Goal: Communication & Community: Answer question/provide support

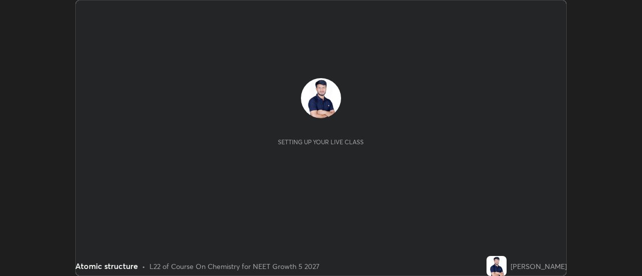
scroll to position [276, 642]
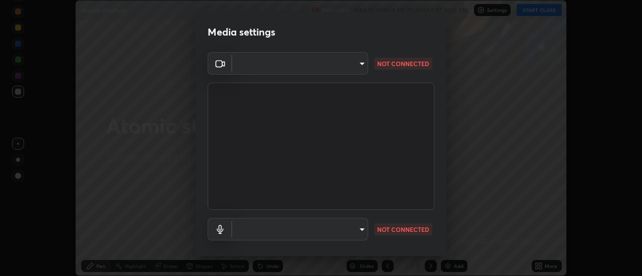
type input "519f5aa0f4187a2904a3725c3015f8a345ff11e220b946170ad3a996867887e4"
type input "communications"
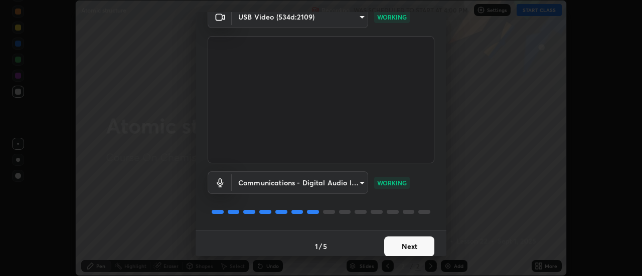
scroll to position [53, 0]
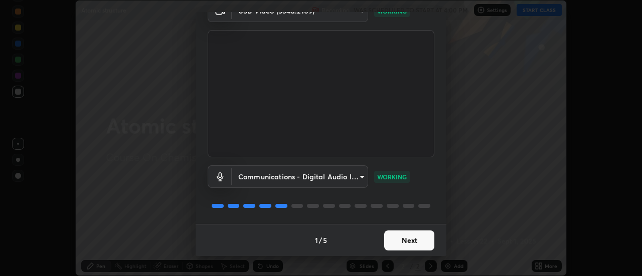
click at [411, 242] on button "Next" at bounding box center [409, 241] width 50 height 20
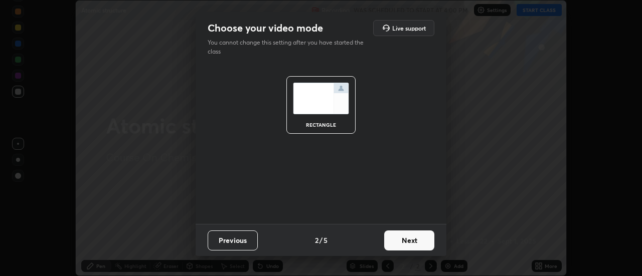
click at [411, 241] on button "Next" at bounding box center [409, 241] width 50 height 20
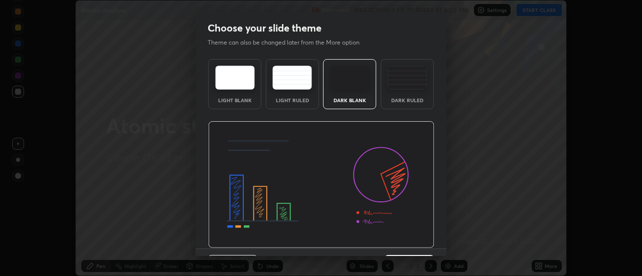
click at [409, 82] on img at bounding box center [407, 78] width 40 height 24
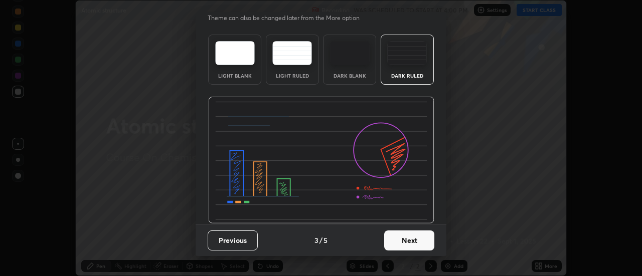
click at [403, 244] on button "Next" at bounding box center [409, 241] width 50 height 20
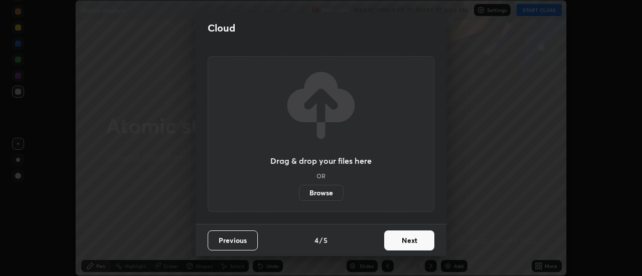
click at [402, 243] on button "Next" at bounding box center [409, 241] width 50 height 20
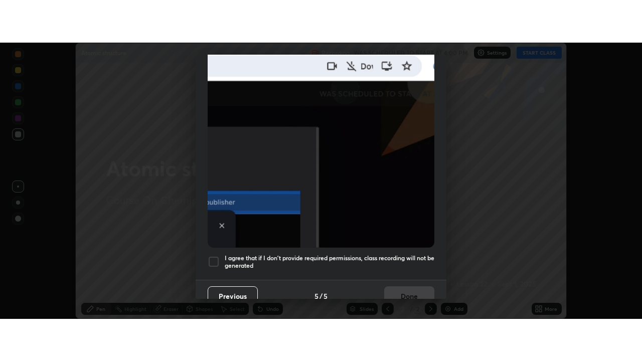
scroll to position [257, 0]
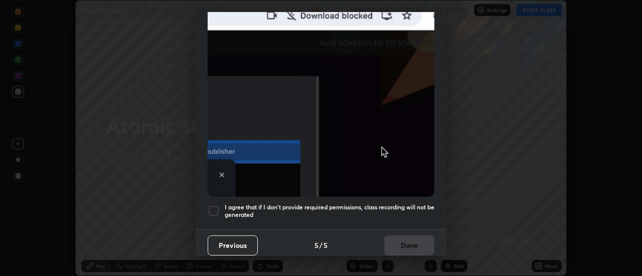
click at [216, 205] on div at bounding box center [214, 211] width 12 height 12
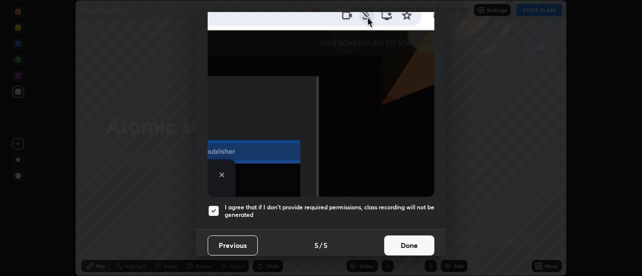
click at [402, 242] on button "Done" at bounding box center [409, 246] width 50 height 20
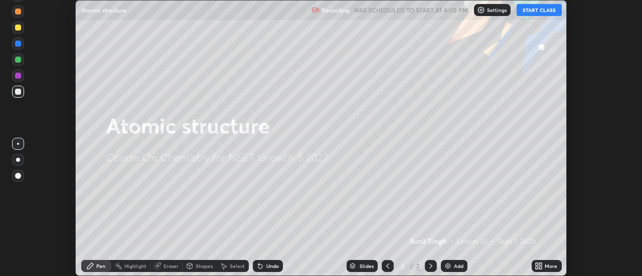
click at [550, 271] on div "More" at bounding box center [547, 266] width 30 height 12
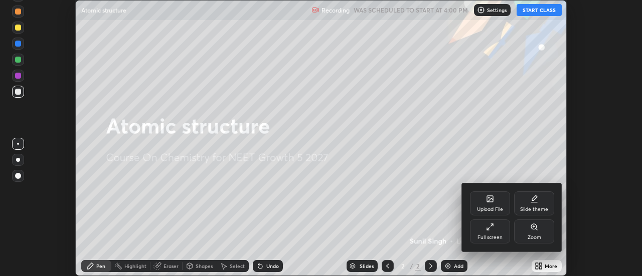
click at [489, 233] on div "Full screen" at bounding box center [490, 232] width 40 height 24
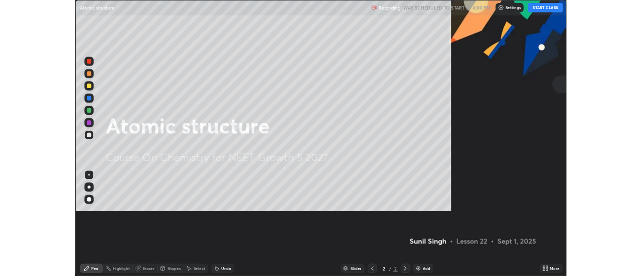
scroll to position [361, 642]
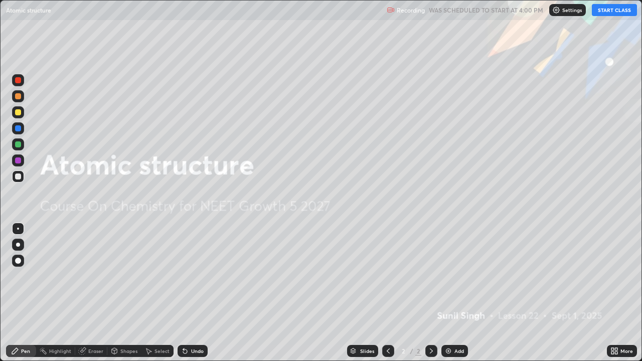
click at [616, 10] on button "START CLASS" at bounding box center [614, 10] width 45 height 12
click at [425, 276] on div at bounding box center [431, 351] width 12 height 12
click at [455, 276] on div "Add" at bounding box center [460, 351] width 10 height 5
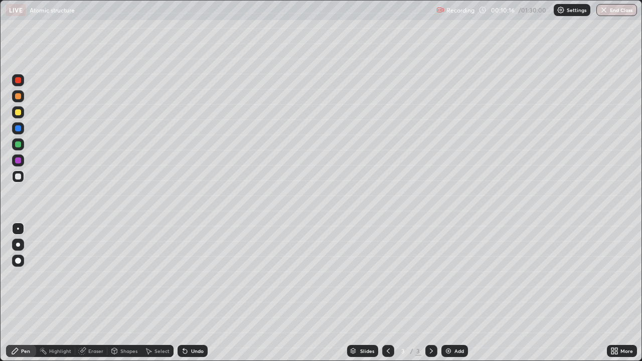
click at [194, 276] on div "Undo" at bounding box center [193, 351] width 30 height 12
click at [453, 276] on div "Add" at bounding box center [454, 351] width 27 height 12
click at [195, 276] on div "Undo" at bounding box center [197, 351] width 13 height 5
click at [87, 276] on div "Eraser" at bounding box center [91, 351] width 32 height 12
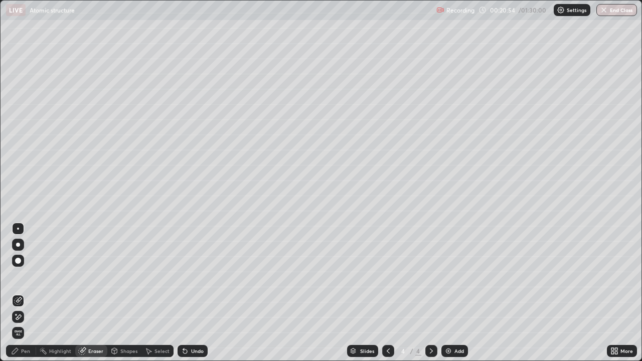
click at [20, 276] on div "Pen" at bounding box center [21, 351] width 30 height 12
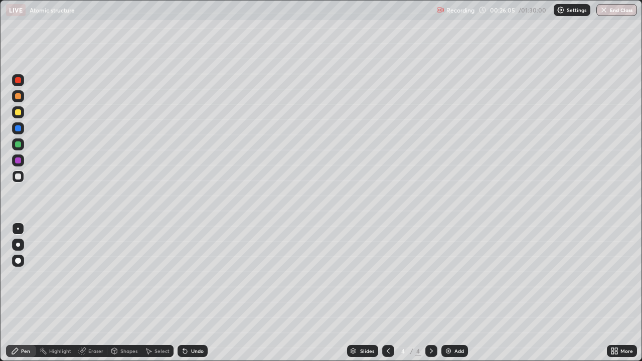
click at [453, 276] on div "Add" at bounding box center [454, 351] width 27 height 12
click at [382, 276] on div at bounding box center [388, 351] width 12 height 12
click at [430, 276] on icon at bounding box center [431, 351] width 8 height 8
click at [191, 276] on div "Undo" at bounding box center [197, 351] width 13 height 5
click at [84, 276] on icon at bounding box center [82, 351] width 7 height 7
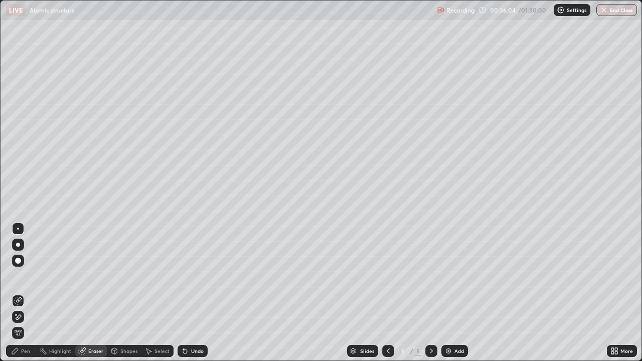
click at [14, 276] on icon at bounding box center [15, 351] width 6 height 6
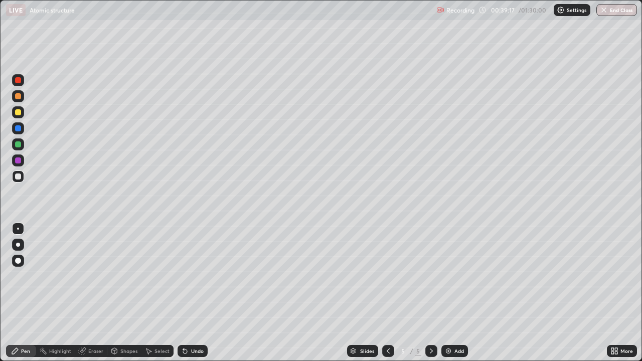
click at [452, 276] on div "Add" at bounding box center [454, 351] width 27 height 12
click at [458, 276] on div "Add" at bounding box center [454, 351] width 27 height 12
click at [190, 276] on div "Undo" at bounding box center [193, 351] width 30 height 12
click at [189, 276] on div "Undo" at bounding box center [193, 351] width 30 height 12
click at [17, 145] on div at bounding box center [18, 144] width 6 height 6
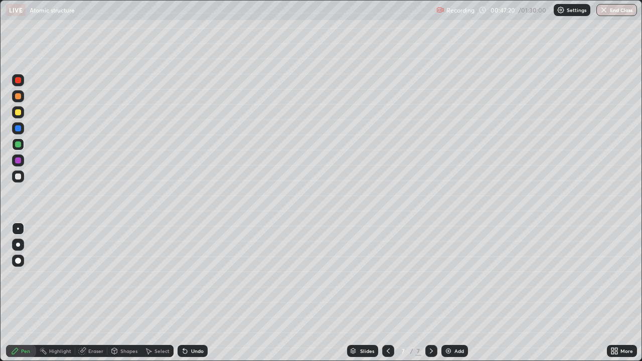
click at [191, 276] on div "Undo" at bounding box center [197, 351] width 13 height 5
click at [191, 276] on div "Undo" at bounding box center [193, 351] width 30 height 12
click at [188, 276] on div "Undo" at bounding box center [193, 351] width 30 height 12
click at [193, 276] on div "Undo" at bounding box center [193, 351] width 30 height 12
click at [184, 276] on div "Undo" at bounding box center [193, 351] width 30 height 12
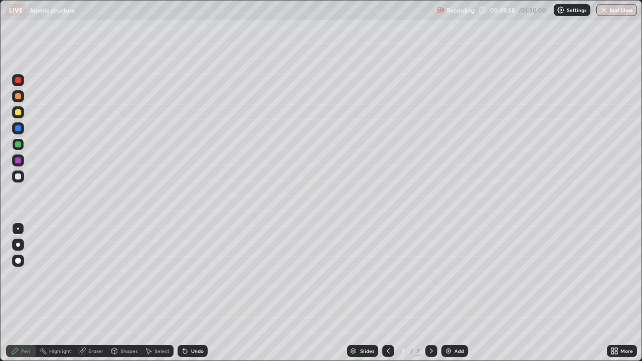
click at [184, 276] on icon at bounding box center [185, 352] width 4 height 4
click at [185, 276] on icon at bounding box center [185, 352] width 4 height 4
click at [452, 276] on div "Add" at bounding box center [454, 351] width 27 height 12
click at [385, 276] on icon at bounding box center [388, 351] width 8 height 8
click at [16, 178] on div at bounding box center [18, 177] width 6 height 6
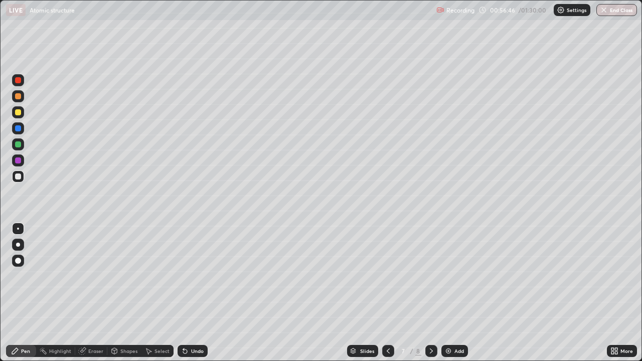
click at [449, 276] on img at bounding box center [449, 351] width 8 height 8
click at [385, 276] on icon at bounding box center [388, 351] width 8 height 8
click at [427, 276] on icon at bounding box center [431, 351] width 8 height 8
click at [431, 276] on icon at bounding box center [431, 351] width 8 height 8
click at [436, 276] on div at bounding box center [431, 351] width 12 height 20
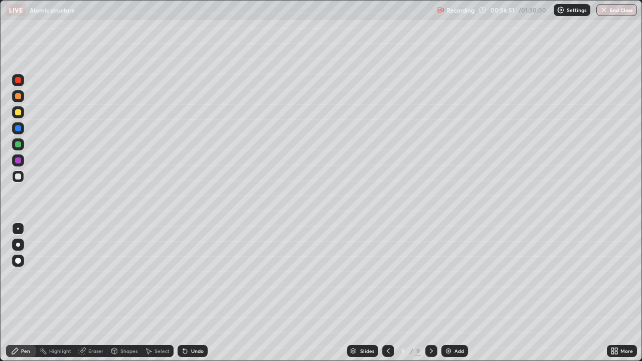
click at [425, 276] on div at bounding box center [431, 351] width 12 height 12
click at [184, 276] on icon at bounding box center [185, 352] width 4 height 4
click at [189, 276] on div "Undo" at bounding box center [193, 351] width 30 height 12
click at [193, 276] on div "Undo" at bounding box center [193, 351] width 30 height 12
click at [194, 276] on div "Undo" at bounding box center [197, 351] width 13 height 5
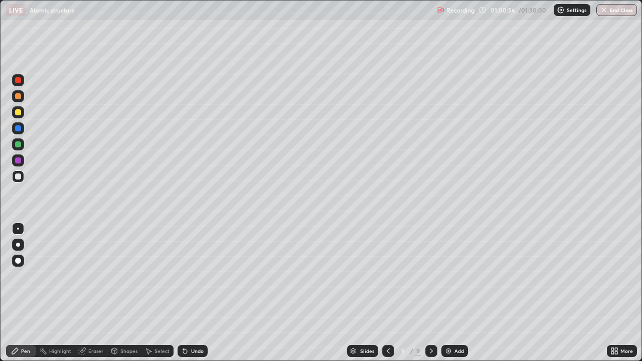
click at [456, 276] on div "Add" at bounding box center [454, 351] width 27 height 12
click at [385, 276] on icon at bounding box center [388, 351] width 8 height 8
click at [430, 276] on icon at bounding box center [431, 351] width 8 height 8
click at [455, 276] on div "Add" at bounding box center [460, 351] width 10 height 5
click at [194, 276] on div "Undo" at bounding box center [197, 351] width 13 height 5
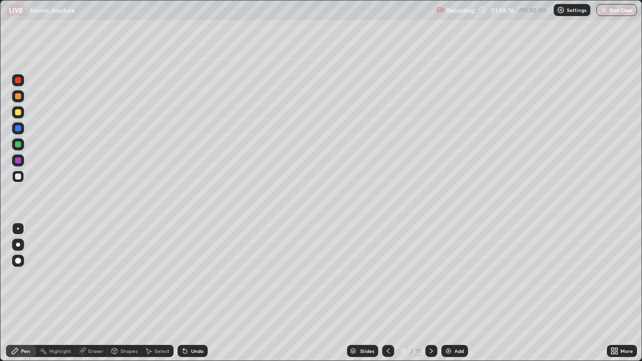
click at [194, 276] on div "Undo" at bounding box center [197, 351] width 13 height 5
click at [191, 276] on div "Undo" at bounding box center [193, 351] width 30 height 12
click at [192, 276] on div "Undo" at bounding box center [193, 351] width 30 height 12
click at [191, 276] on div "Undo" at bounding box center [197, 351] width 13 height 5
click at [192, 276] on div "Undo" at bounding box center [193, 351] width 30 height 12
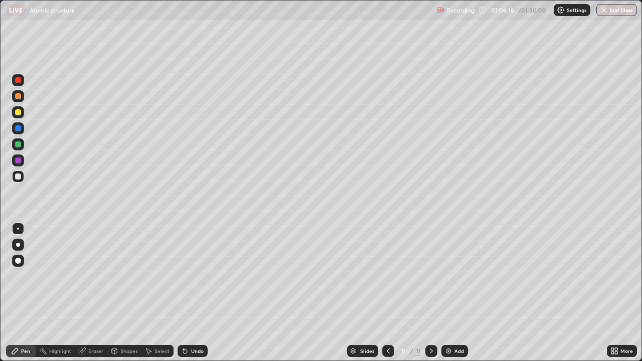
click at [195, 276] on div "Undo" at bounding box center [193, 351] width 30 height 12
click at [458, 276] on div "Add" at bounding box center [460, 351] width 10 height 5
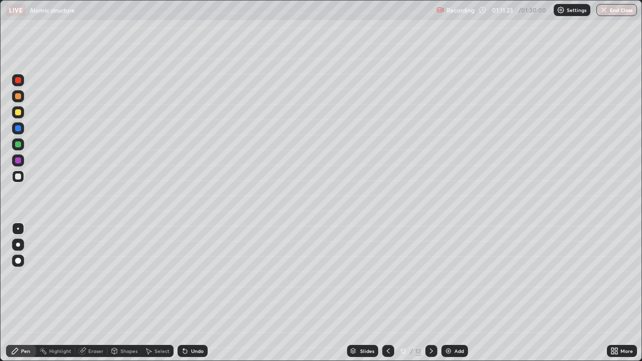
click at [183, 276] on icon at bounding box center [183, 349] width 1 height 1
click at [187, 276] on div "Undo" at bounding box center [193, 351] width 30 height 12
click at [193, 276] on div "Undo" at bounding box center [193, 351] width 30 height 12
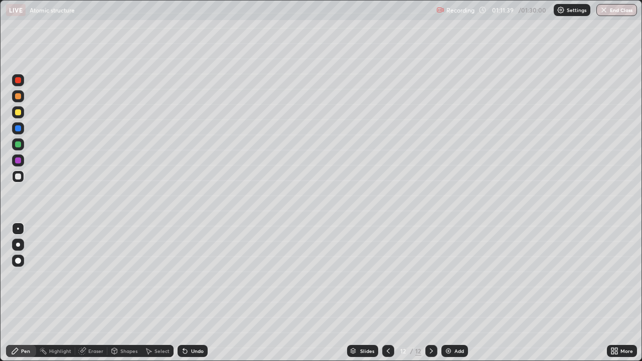
click at [192, 276] on div "Undo" at bounding box center [191, 351] width 34 height 20
click at [193, 276] on div "Undo" at bounding box center [193, 351] width 30 height 12
click at [194, 276] on div "Undo" at bounding box center [191, 351] width 34 height 20
click at [188, 276] on div "Undo" at bounding box center [193, 351] width 30 height 12
click at [191, 276] on div "Undo" at bounding box center [197, 351] width 13 height 5
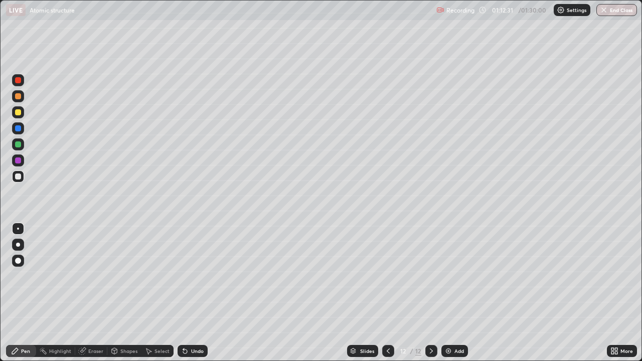
click at [189, 276] on div "Undo" at bounding box center [193, 351] width 30 height 12
click at [192, 276] on div "Undo" at bounding box center [197, 351] width 13 height 5
click at [191, 276] on div "Undo" at bounding box center [197, 351] width 13 height 5
click at [93, 276] on div "Eraser" at bounding box center [95, 351] width 15 height 5
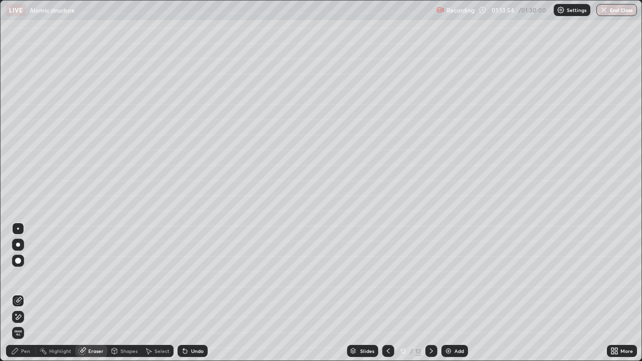
click at [27, 276] on div "Pen" at bounding box center [25, 351] width 9 height 5
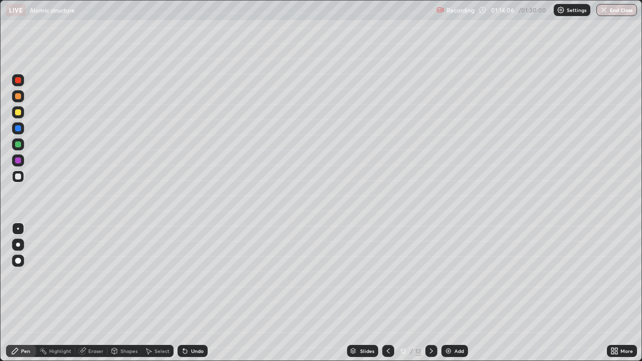
click at [86, 276] on div "Eraser" at bounding box center [91, 351] width 32 height 12
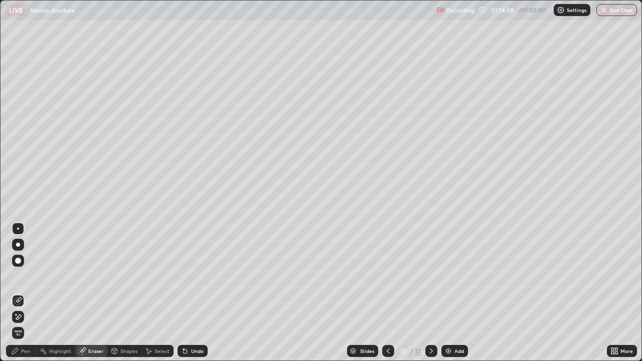
click at [19, 276] on icon at bounding box center [15, 351] width 8 height 8
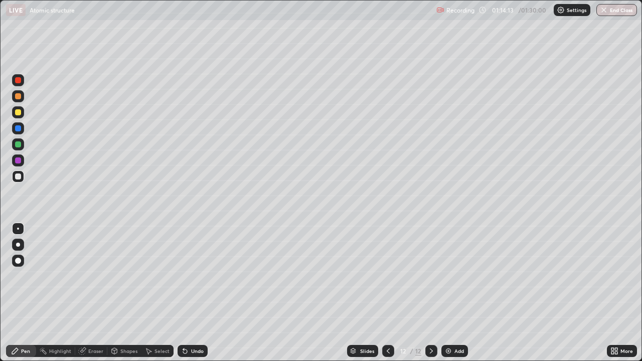
click at [211, 276] on div "Slides 12 / 12 Add" at bounding box center [407, 351] width 399 height 20
click at [194, 276] on div "Undo" at bounding box center [197, 351] width 13 height 5
click at [195, 276] on div "Undo" at bounding box center [197, 351] width 13 height 5
click at [286, 276] on div "Slides 12 / 12 Add" at bounding box center [407, 351] width 399 height 20
click at [87, 276] on div "Eraser" at bounding box center [91, 351] width 32 height 20
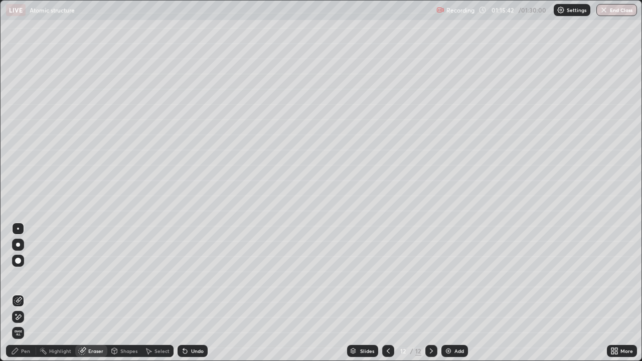
click at [24, 276] on div "Pen" at bounding box center [25, 351] width 9 height 5
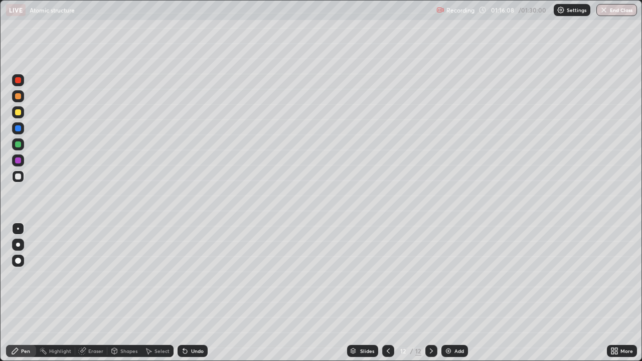
click at [187, 276] on div "Undo" at bounding box center [193, 351] width 30 height 12
click at [185, 276] on div "Undo" at bounding box center [193, 351] width 30 height 12
click at [192, 276] on div "Undo" at bounding box center [193, 351] width 30 height 12
click at [197, 276] on div "Undo" at bounding box center [193, 351] width 30 height 12
click at [456, 276] on div "Add" at bounding box center [460, 351] width 10 height 5
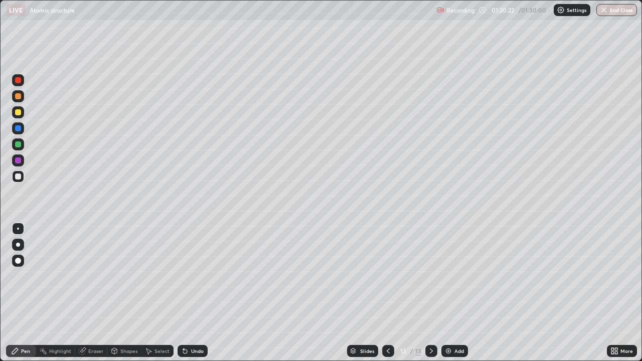
click at [83, 276] on icon at bounding box center [82, 351] width 7 height 7
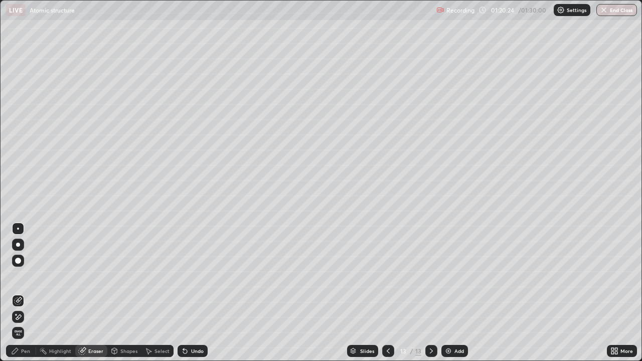
click at [21, 276] on div "Pen" at bounding box center [21, 351] width 30 height 12
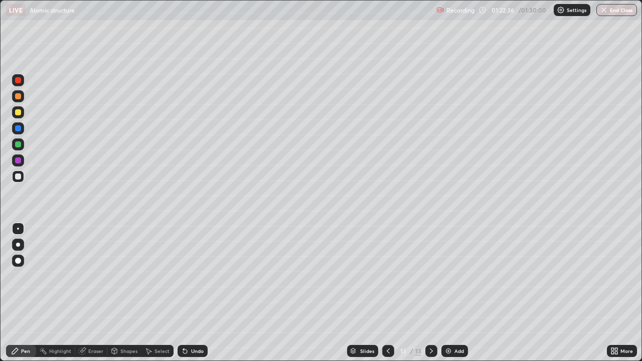
click at [453, 276] on div "Add" at bounding box center [454, 351] width 27 height 12
click at [192, 276] on div "Undo" at bounding box center [193, 351] width 30 height 12
click at [195, 276] on div "Undo" at bounding box center [193, 351] width 30 height 12
click at [194, 276] on div "Undo" at bounding box center [193, 351] width 30 height 12
click at [193, 276] on div "Undo" at bounding box center [193, 351] width 30 height 12
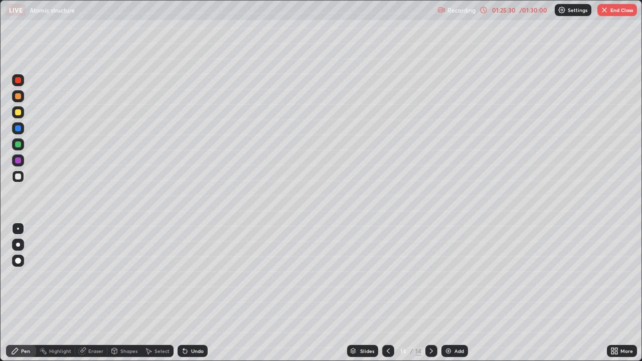
click at [192, 276] on div "Undo" at bounding box center [193, 351] width 30 height 12
click at [191, 276] on div "Undo" at bounding box center [197, 351] width 13 height 5
click at [193, 276] on div "Undo" at bounding box center [197, 351] width 13 height 5
click at [192, 276] on div "Undo" at bounding box center [197, 351] width 13 height 5
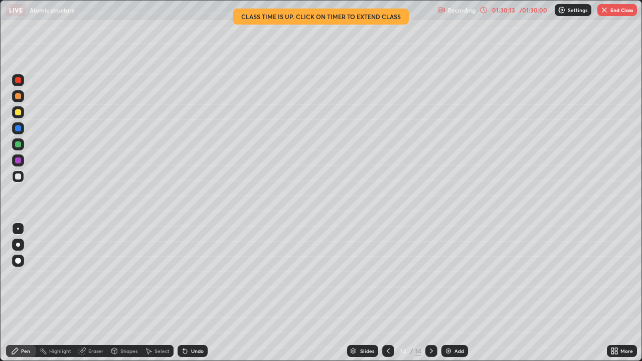
click at [635, 5] on button "End Class" at bounding box center [618, 10] width 40 height 12
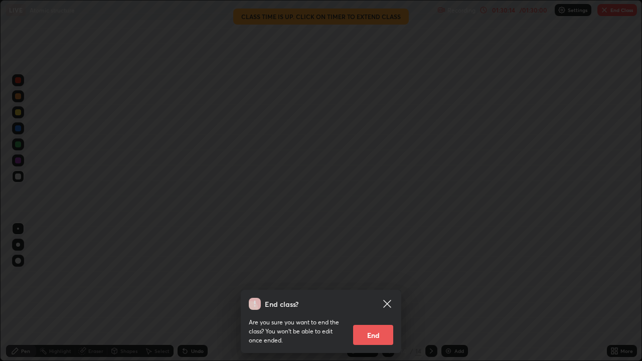
click at [381, 276] on button "End" at bounding box center [373, 335] width 40 height 20
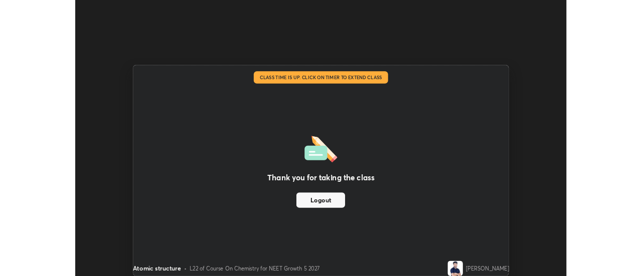
scroll to position [49894, 49528]
